Goal: Transaction & Acquisition: Purchase product/service

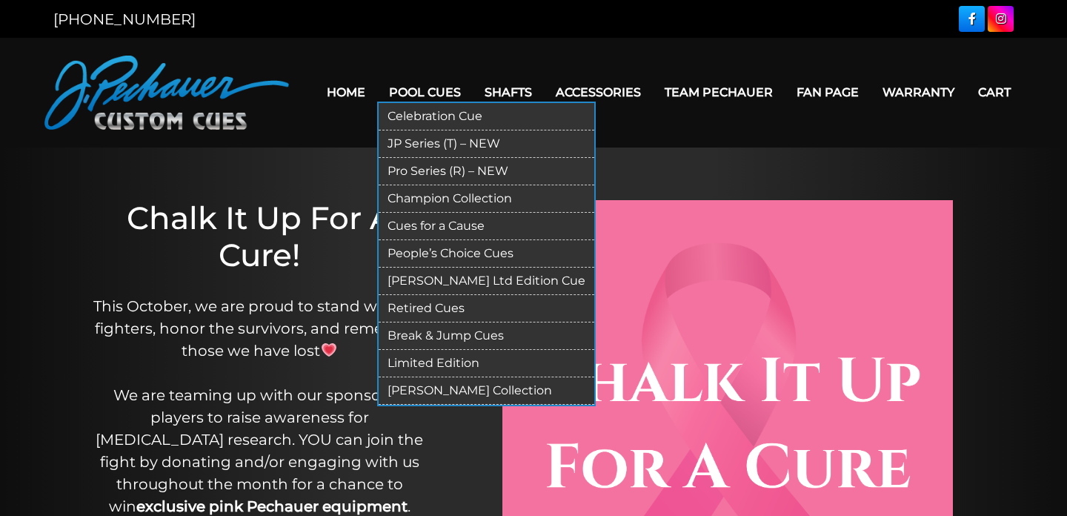
click at [440, 334] on link "Break & Jump Cues" at bounding box center [487, 335] width 216 height 27
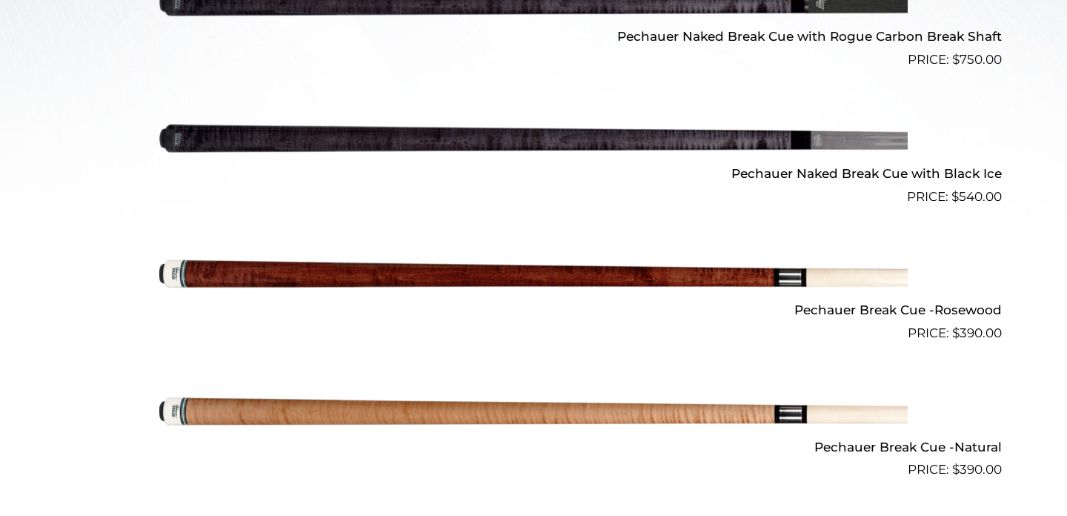
scroll to position [685, 0]
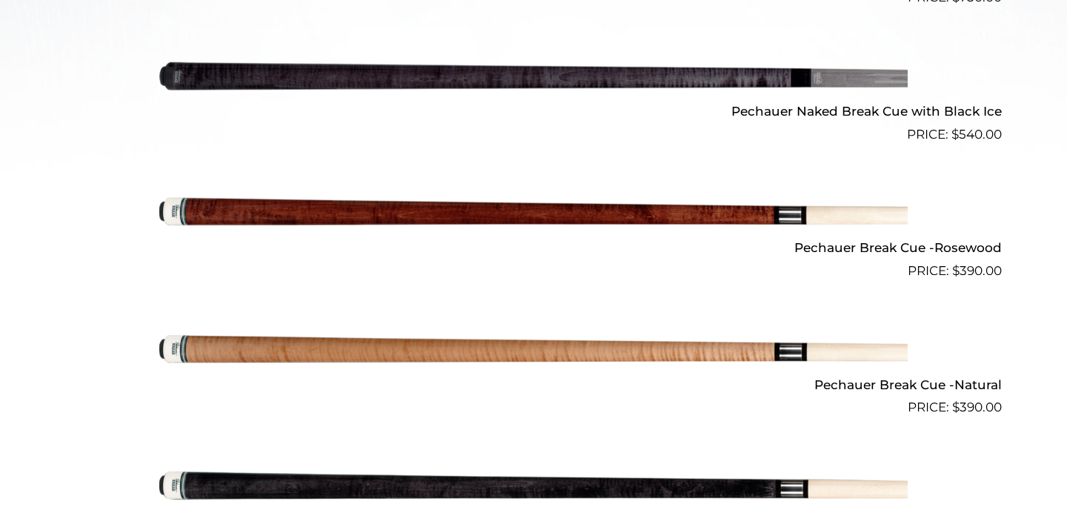
click at [450, 350] on img at bounding box center [533, 349] width 748 height 124
